Goal: Task Accomplishment & Management: Use online tool/utility

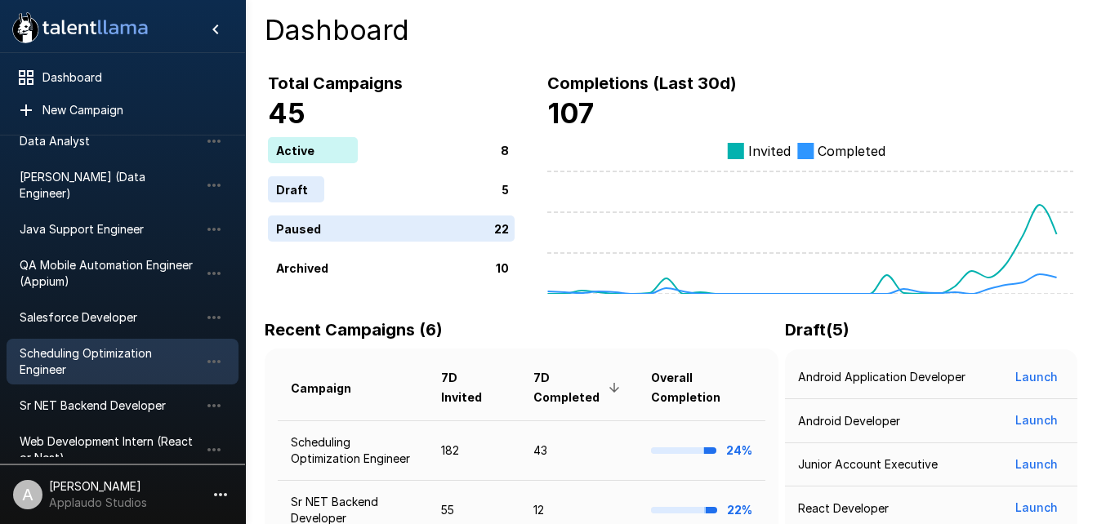
scroll to position [88, 0]
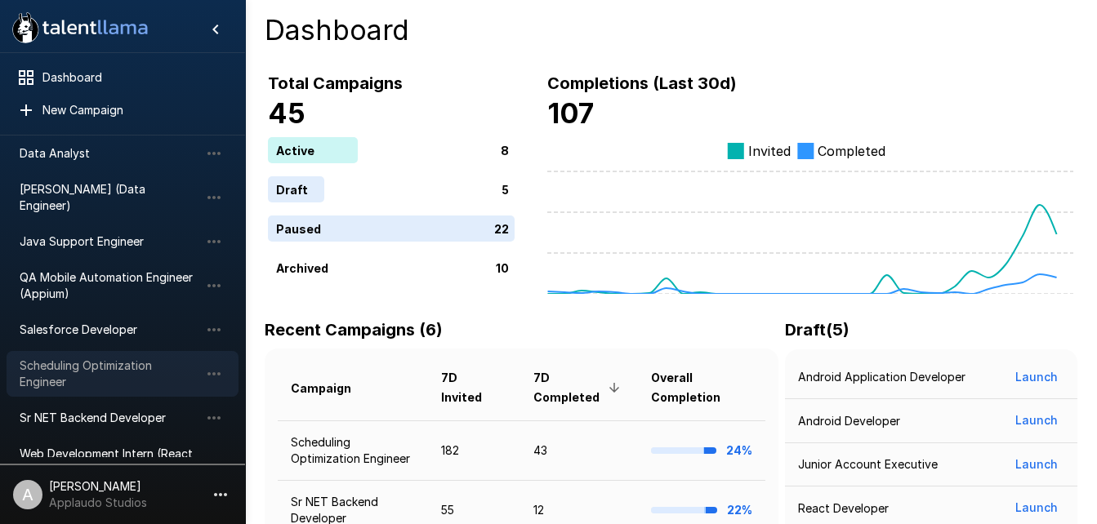
click at [105, 362] on span "Scheduling Optimization Engineer" at bounding box center [110, 374] width 180 height 33
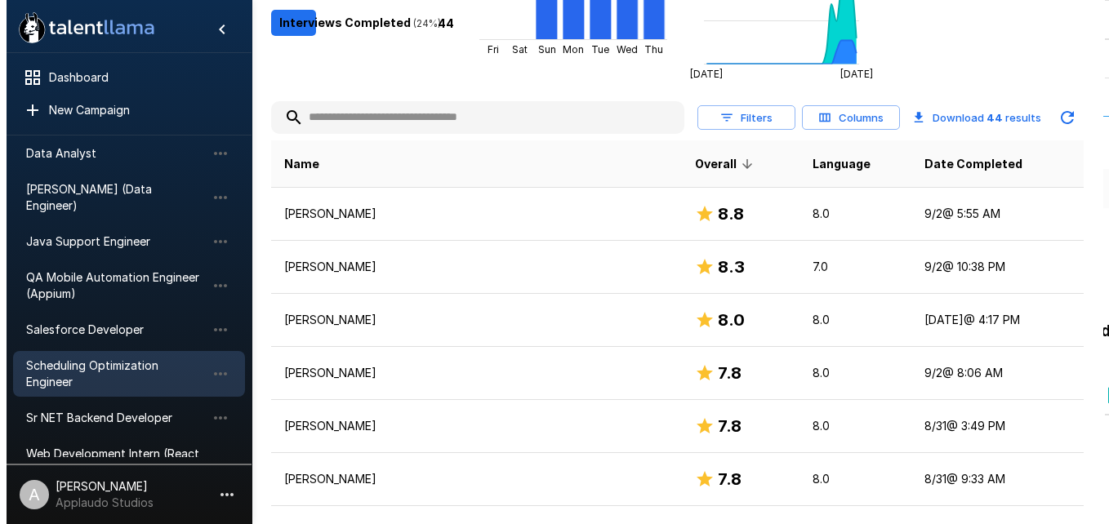
scroll to position [306, 0]
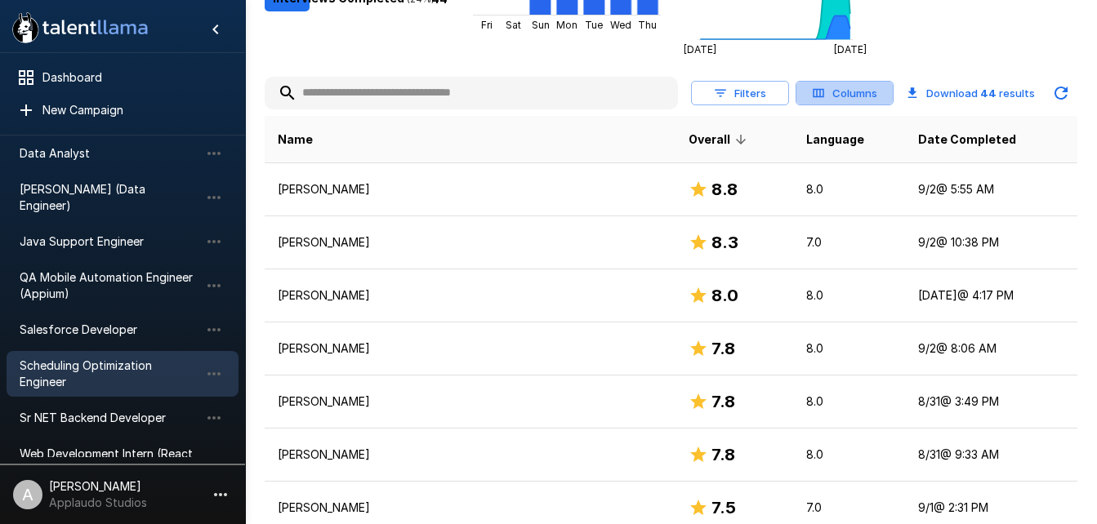
click at [863, 81] on button "Columns" at bounding box center [845, 93] width 98 height 25
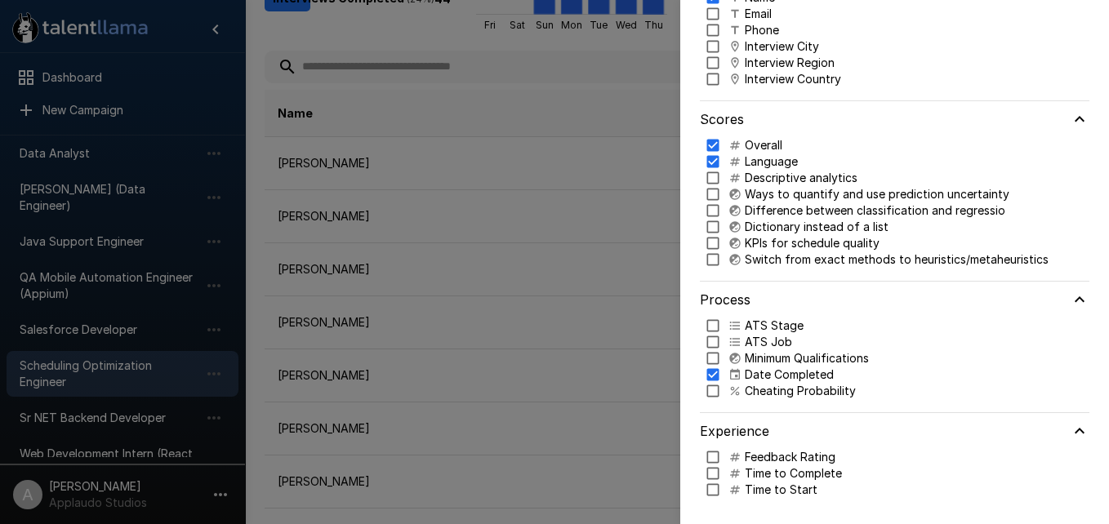
scroll to position [142, 0]
click at [769, 338] on p "ATS Job" at bounding box center [768, 342] width 47 height 16
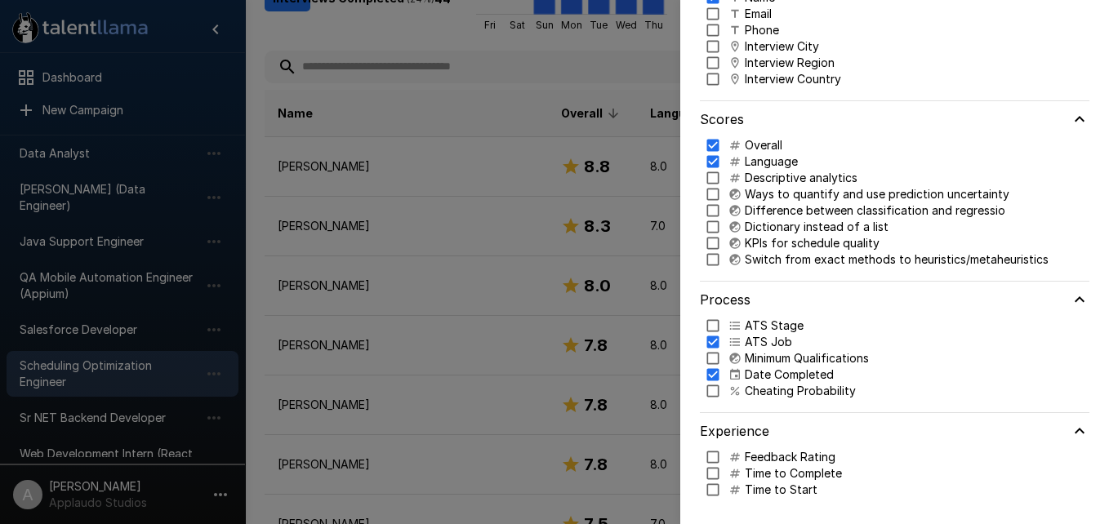
click at [777, 323] on p "ATS Stage" at bounding box center [774, 326] width 59 height 16
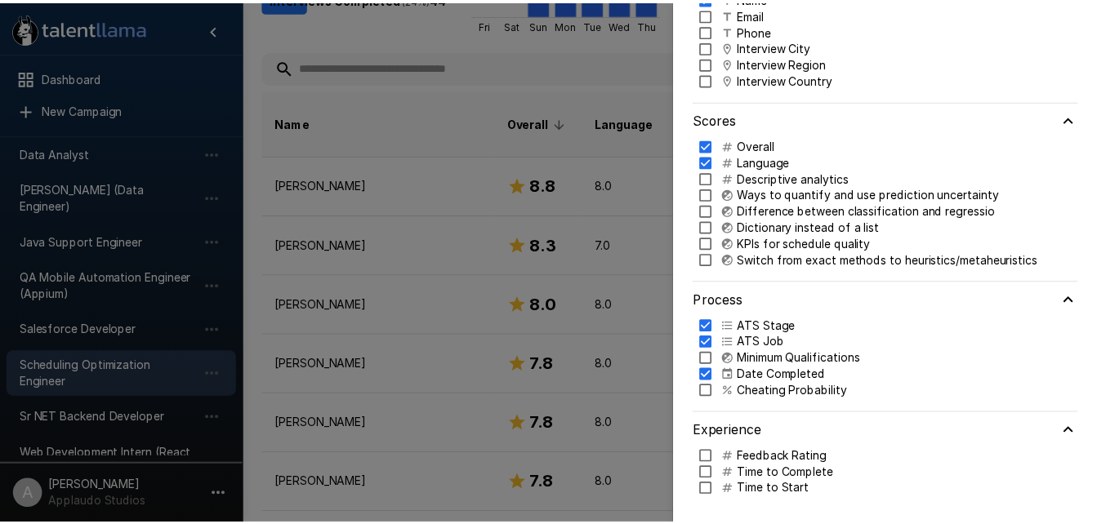
scroll to position [0, 0]
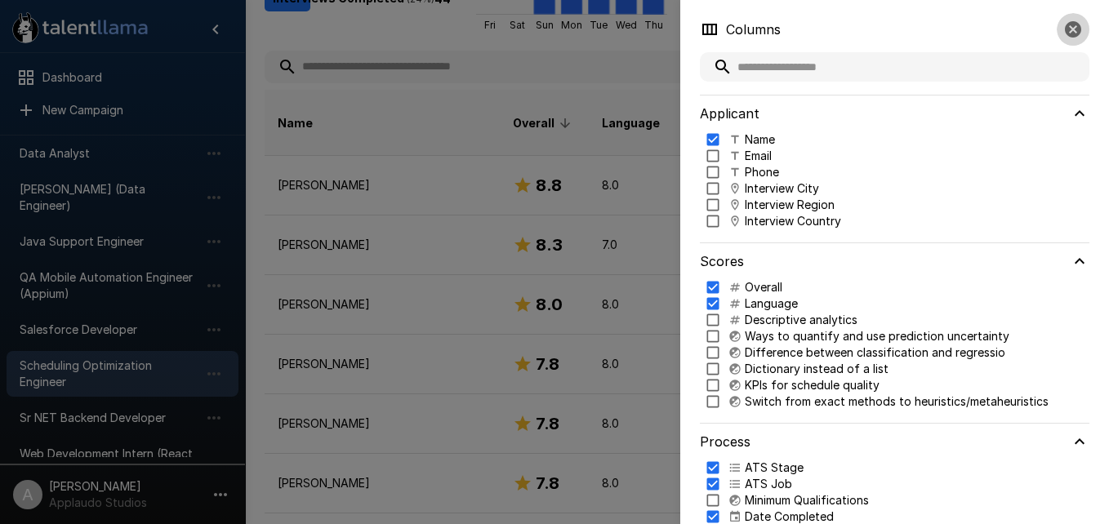
click at [1068, 29] on icon "button" at bounding box center [1073, 29] width 16 height 16
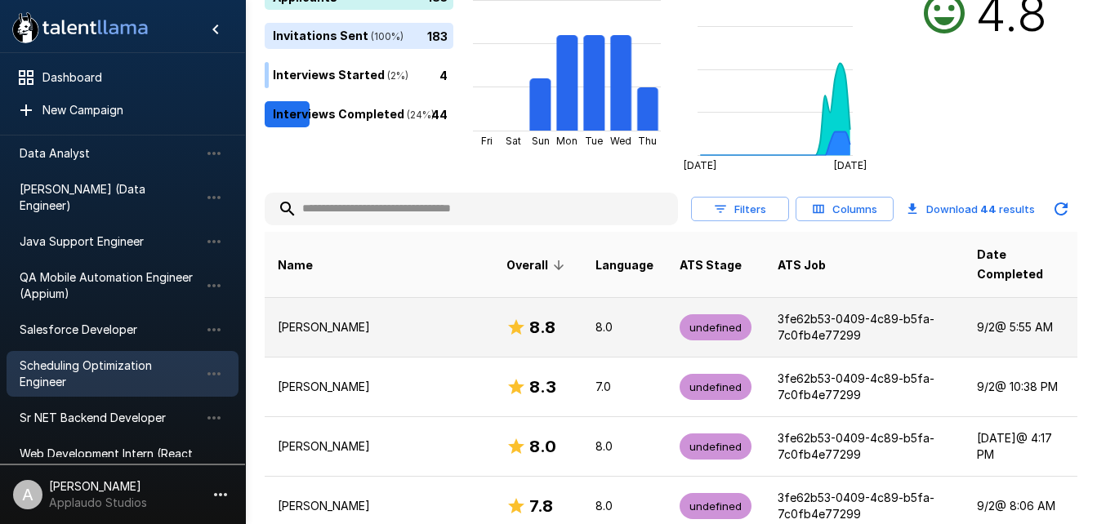
scroll to position [191, 0]
click at [400, 319] on p "[PERSON_NAME]" at bounding box center [379, 327] width 203 height 16
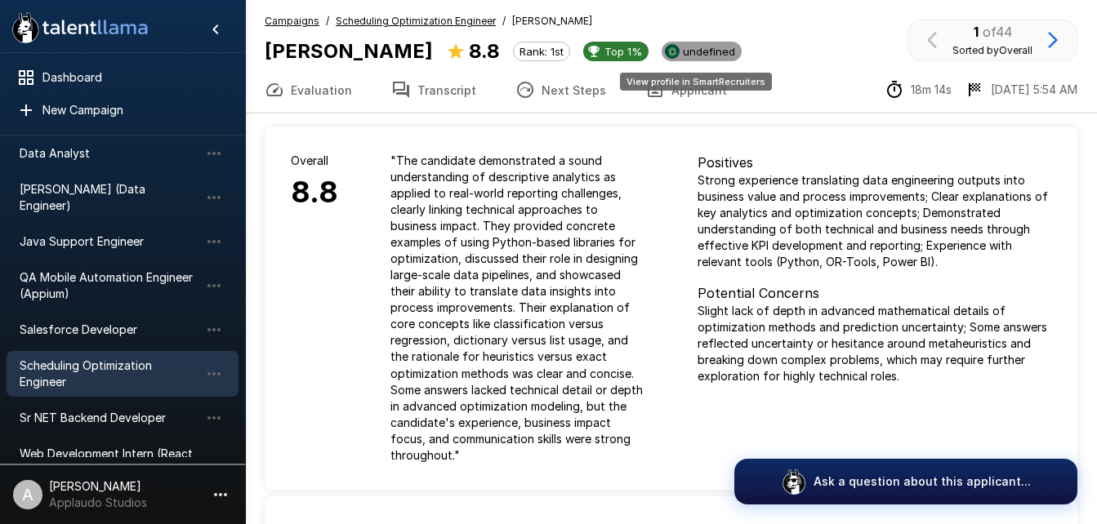
click at [699, 57] on span "undefined" at bounding box center [708, 51] width 65 height 13
click at [385, 20] on u "Scheduling Optimization Engineer" at bounding box center [416, 21] width 160 height 12
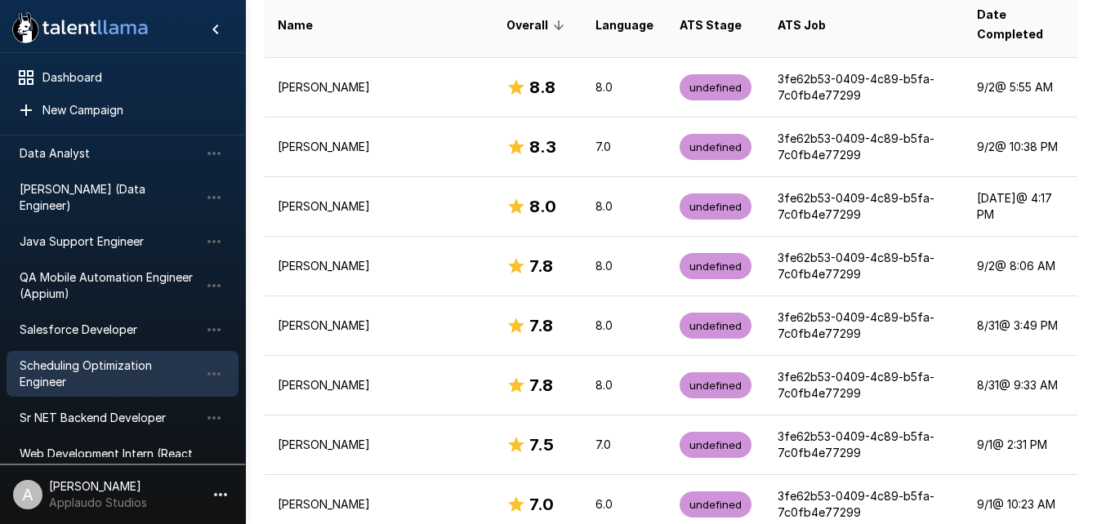
scroll to position [436, 0]
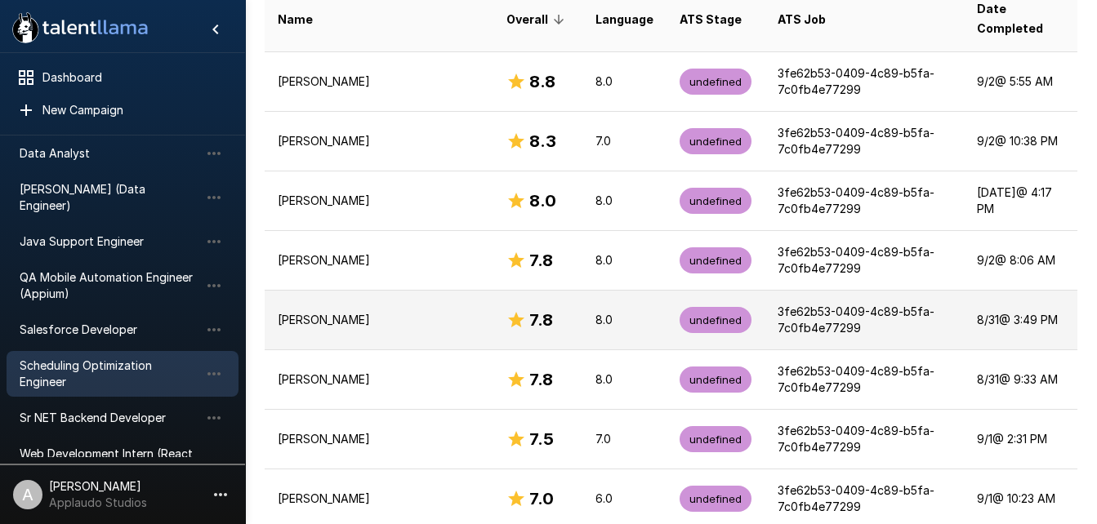
click at [428, 312] on p "[PERSON_NAME]" at bounding box center [379, 320] width 203 height 16
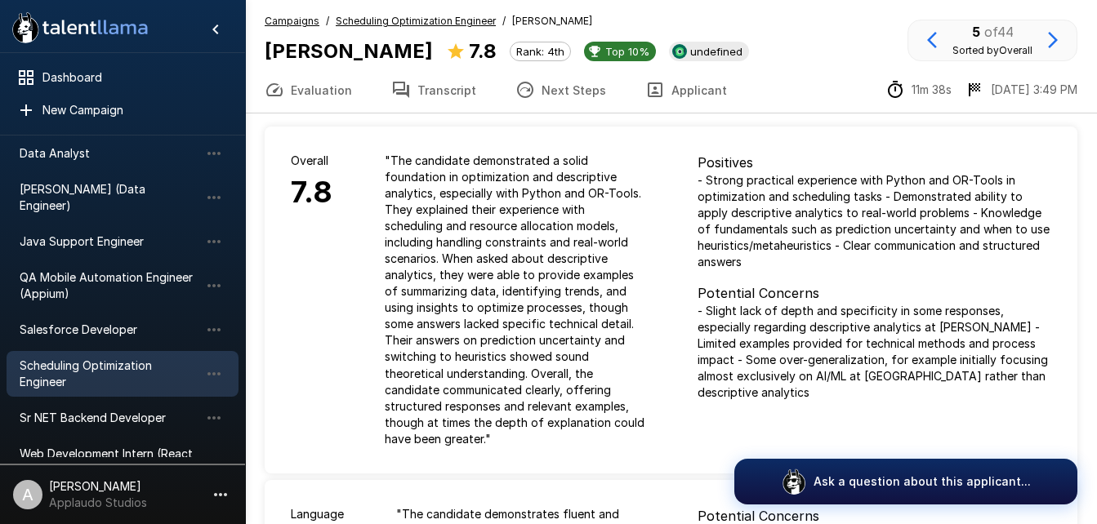
click at [407, 20] on u "Scheduling Optimization Engineer" at bounding box center [416, 21] width 160 height 12
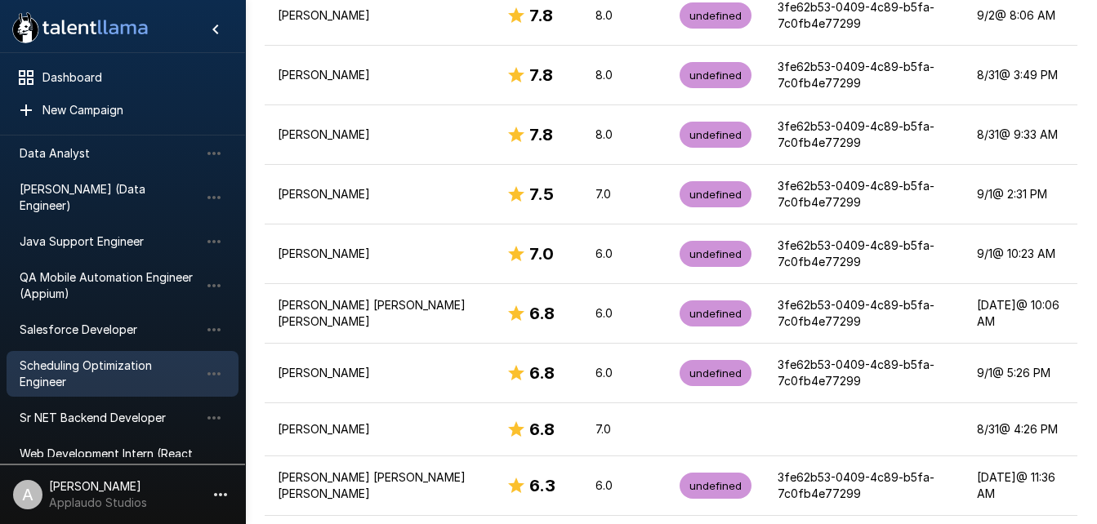
scroll to position [680, 0]
